Goal: Obtain resource: Obtain resource

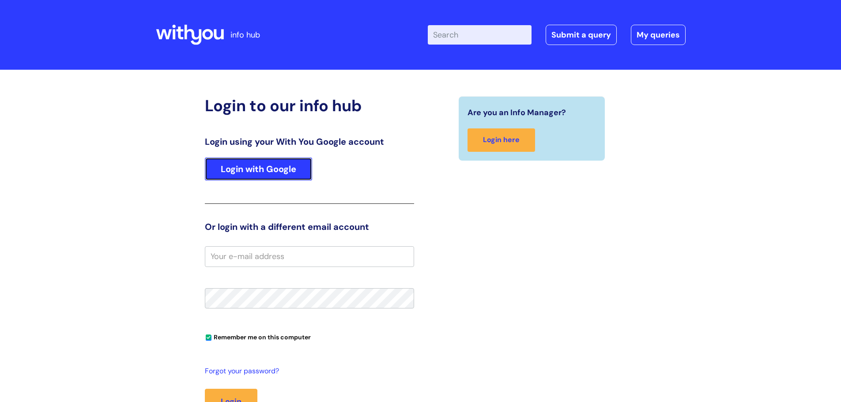
click at [255, 167] on link "Login with Google" at bounding box center [258, 169] width 107 height 23
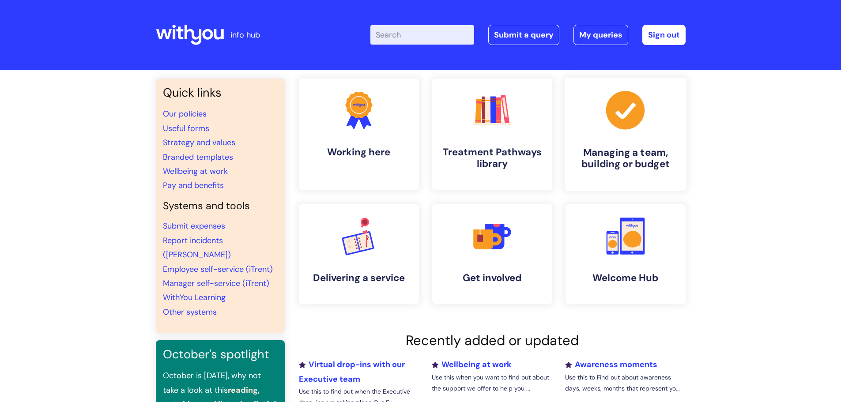
click at [613, 143] on link ".cls-1{fill:#a53144;stroke-width:0px;} Managing a team, building or budget" at bounding box center [625, 134] width 122 height 113
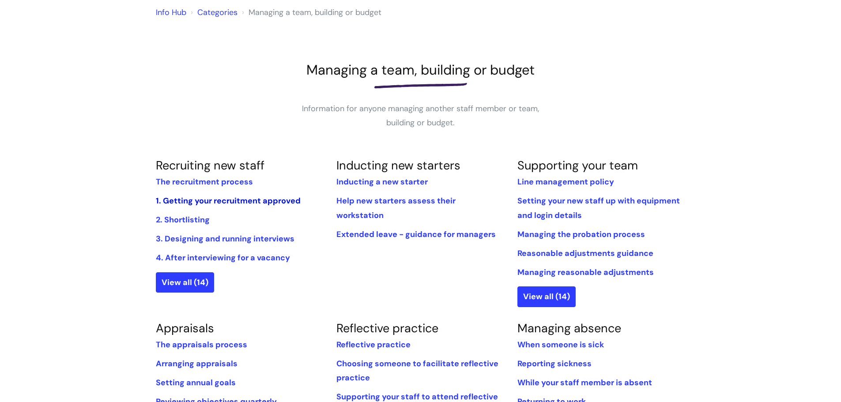
scroll to position [88, 0]
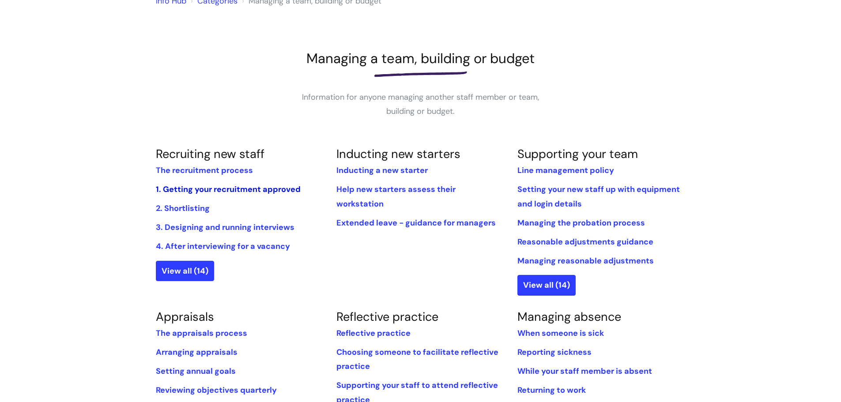
click at [225, 188] on link "1. Getting your recruitment approved" at bounding box center [228, 189] width 145 height 11
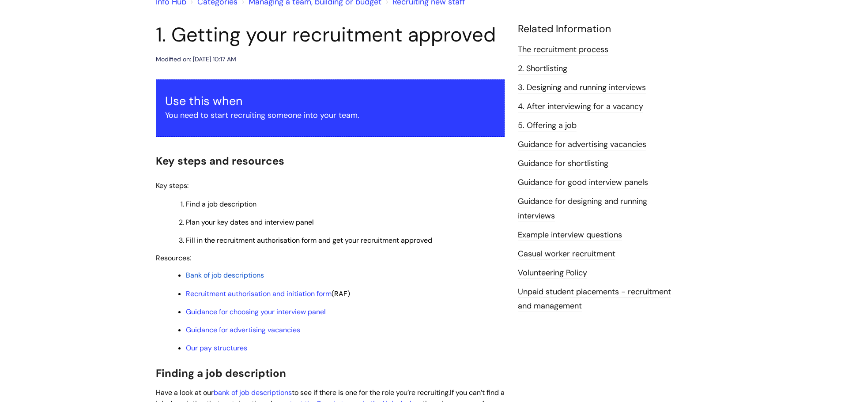
scroll to position [88, 0]
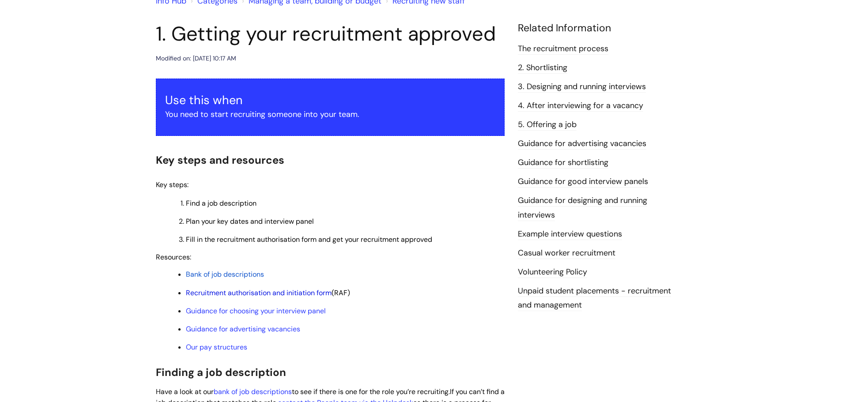
click at [275, 290] on link "Recruitment authorisation and initiation form" at bounding box center [259, 292] width 146 height 9
